Goal: Find specific fact: Find contact information

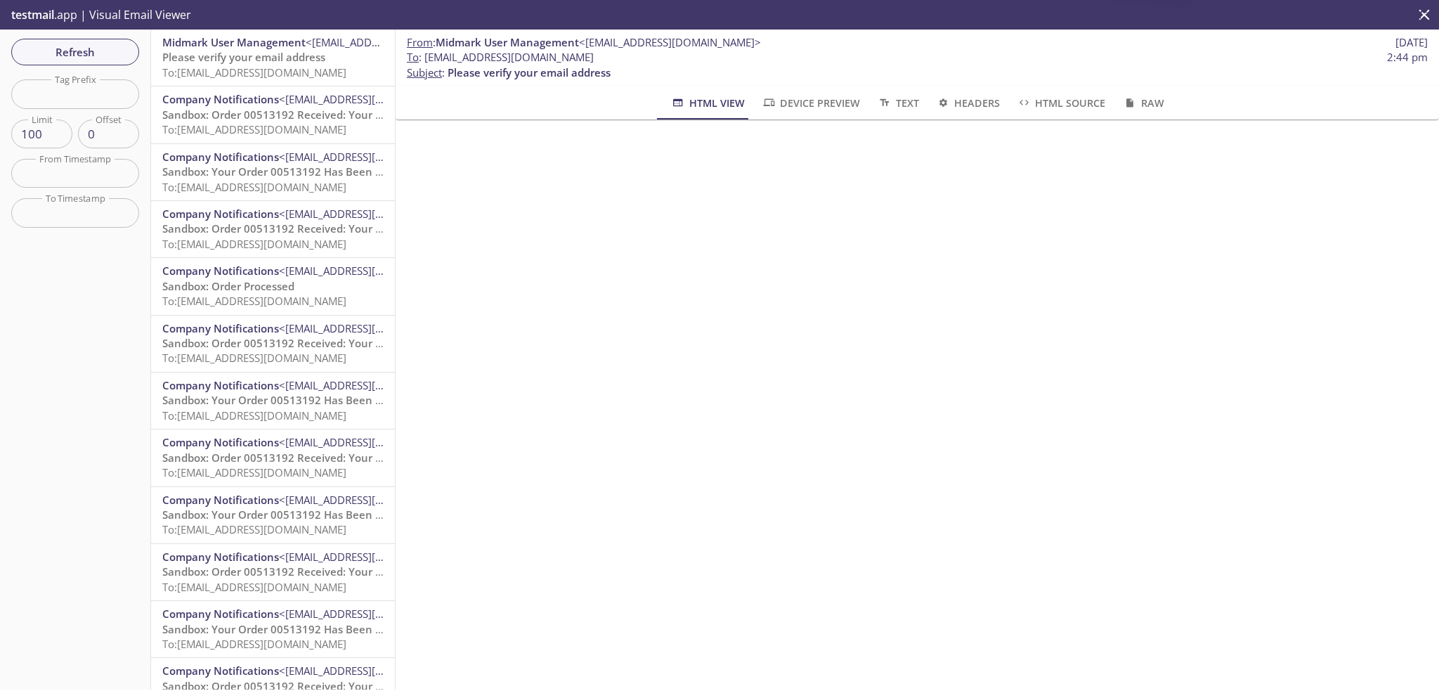
click at [233, 62] on span "Please verify your email address" at bounding box center [243, 57] width 163 height 14
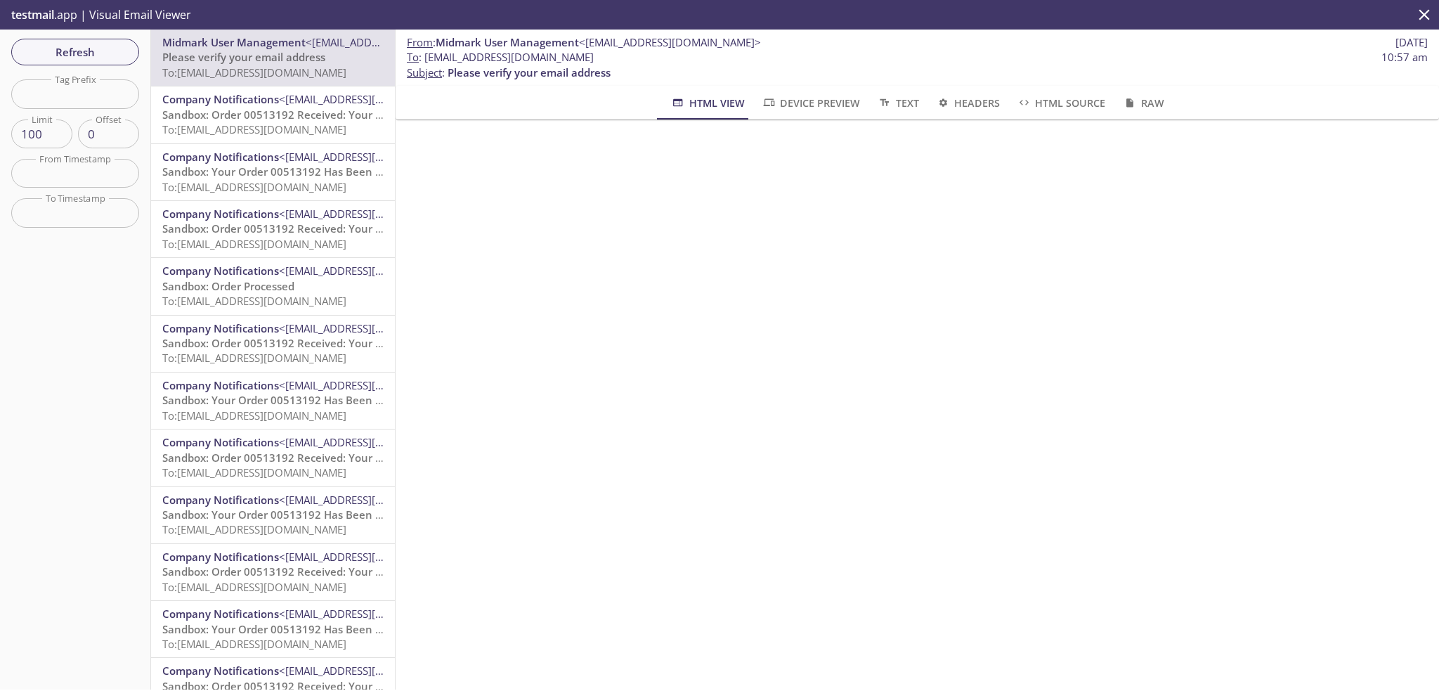
drag, startPoint x: 425, startPoint y: 54, endPoint x: 644, endPoint y: 56, distance: 218.6
click at [644, 56] on span "To : ecommerce.mpoppins1@inbox.testmail.app 10:57 am" at bounding box center [917, 57] width 1021 height 15
copy span "ecommerce.mpoppins1@inbox.testmail.app"
